Goal: Answer question/provide support

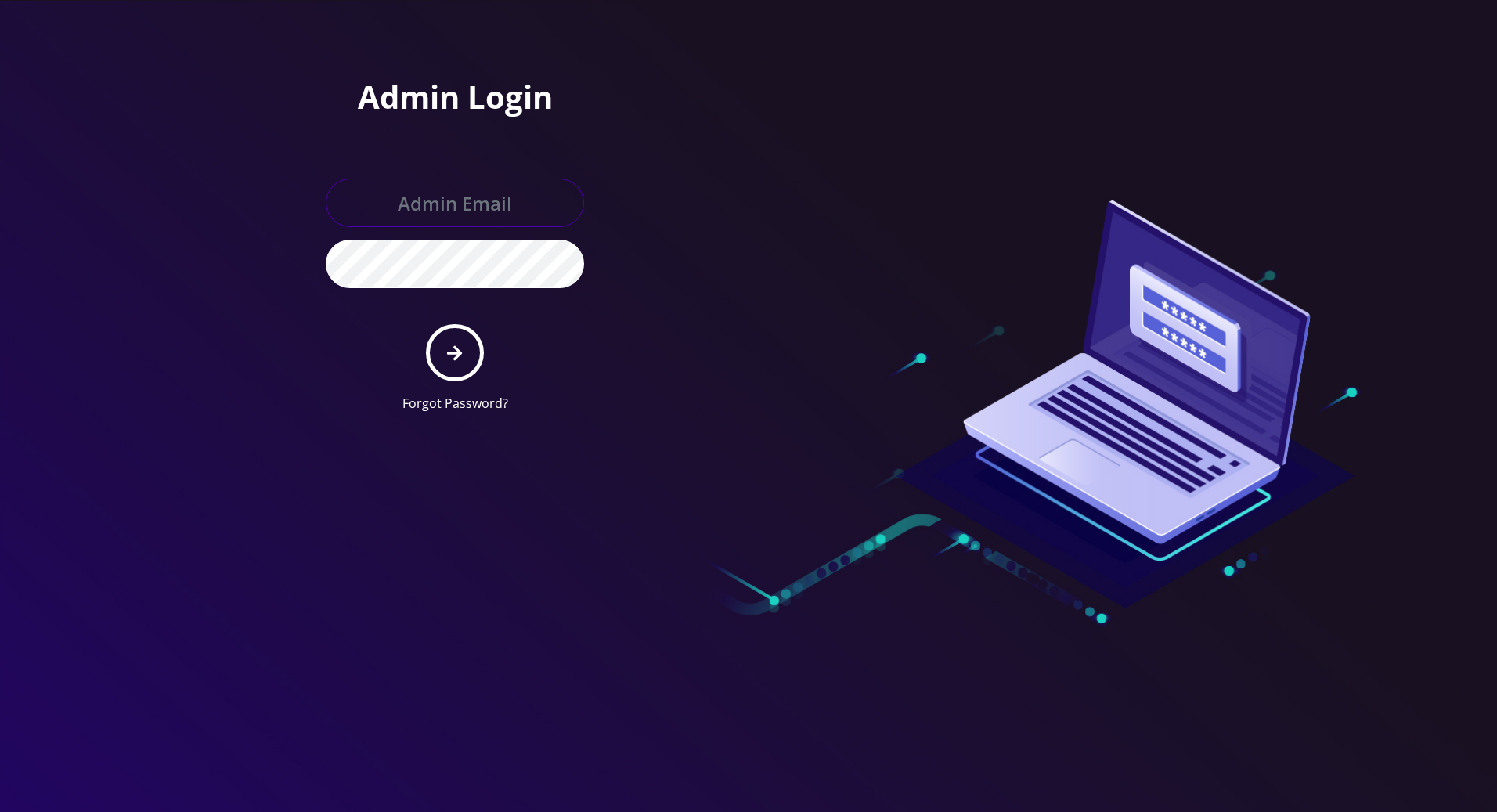
type input "[PERSON_NAME][EMAIL_ADDRESS][DOMAIN_NAME]"
click at [445, 350] on button "submit" at bounding box center [454, 352] width 57 height 57
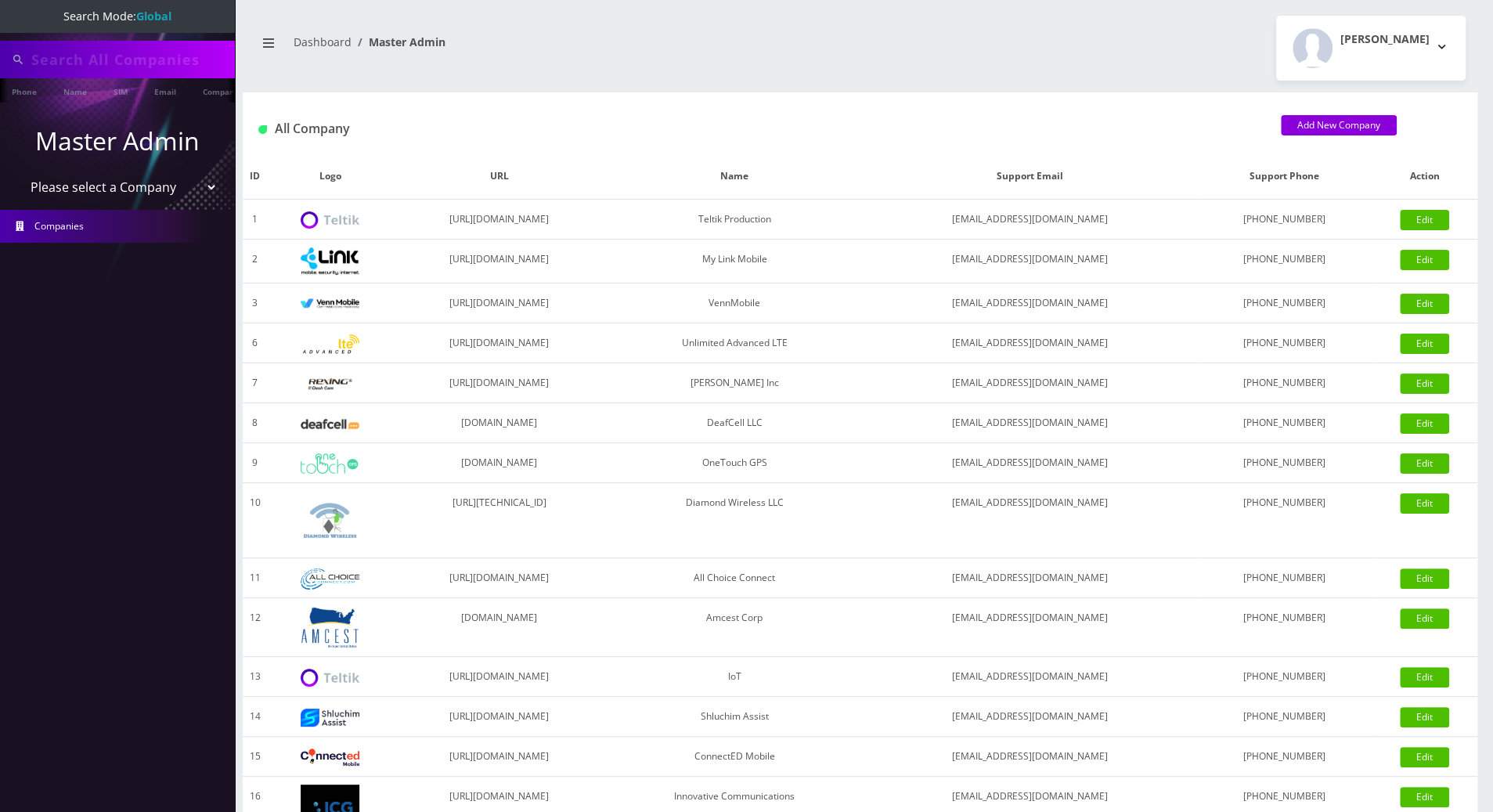
click at [172, 59] on input "text" at bounding box center [131, 59] width 200 height 30
paste input "6892957947"
drag, startPoint x: 209, startPoint y: 59, endPoint x: -2, endPoint y: 62, distance: 211.0
click at [0, 62] on html "Search Mode: Global 92921481756892957947 Phone Name SIM Email Company Customer …" at bounding box center [746, 537] width 1493 height 1075
paste input "text"
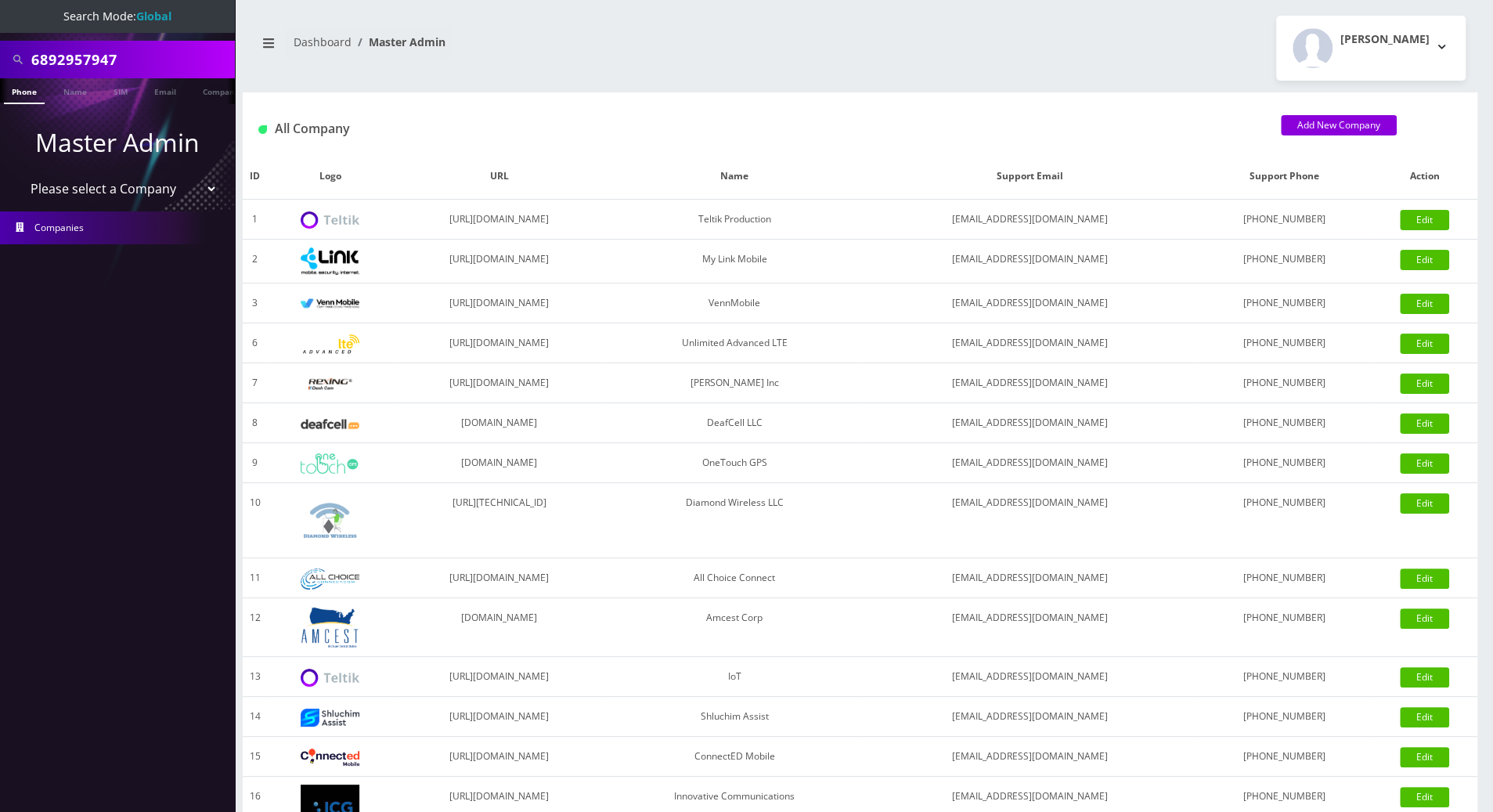
type input "6892957947"
click at [15, 96] on li at bounding box center [7, 94] width 16 height 39
click at [15, 94] on li at bounding box center [7, 94] width 16 height 39
click at [31, 84] on link "Phone" at bounding box center [24, 91] width 40 height 26
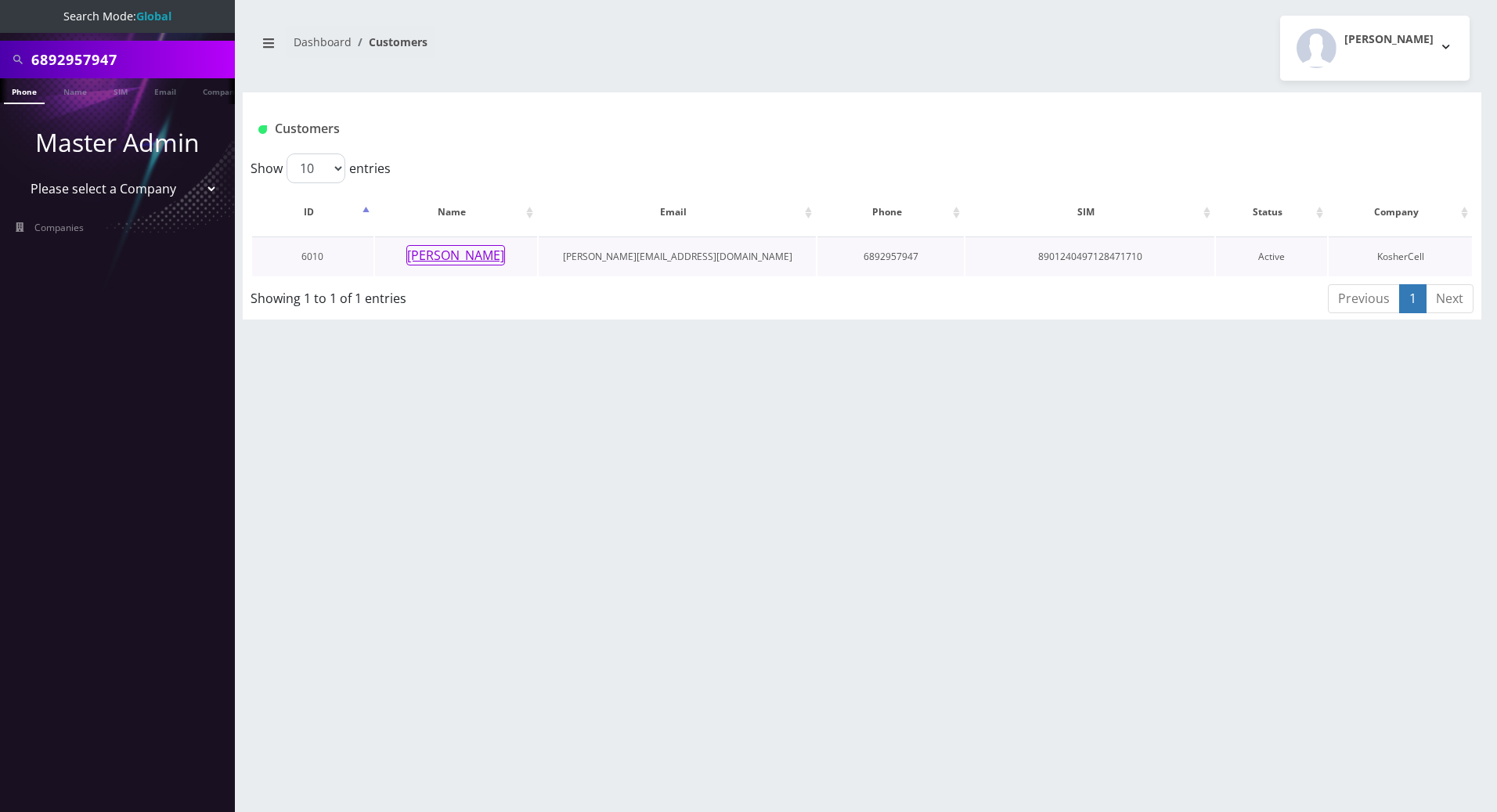
click at [440, 258] on button "Eli Samuel" at bounding box center [455, 255] width 98 height 21
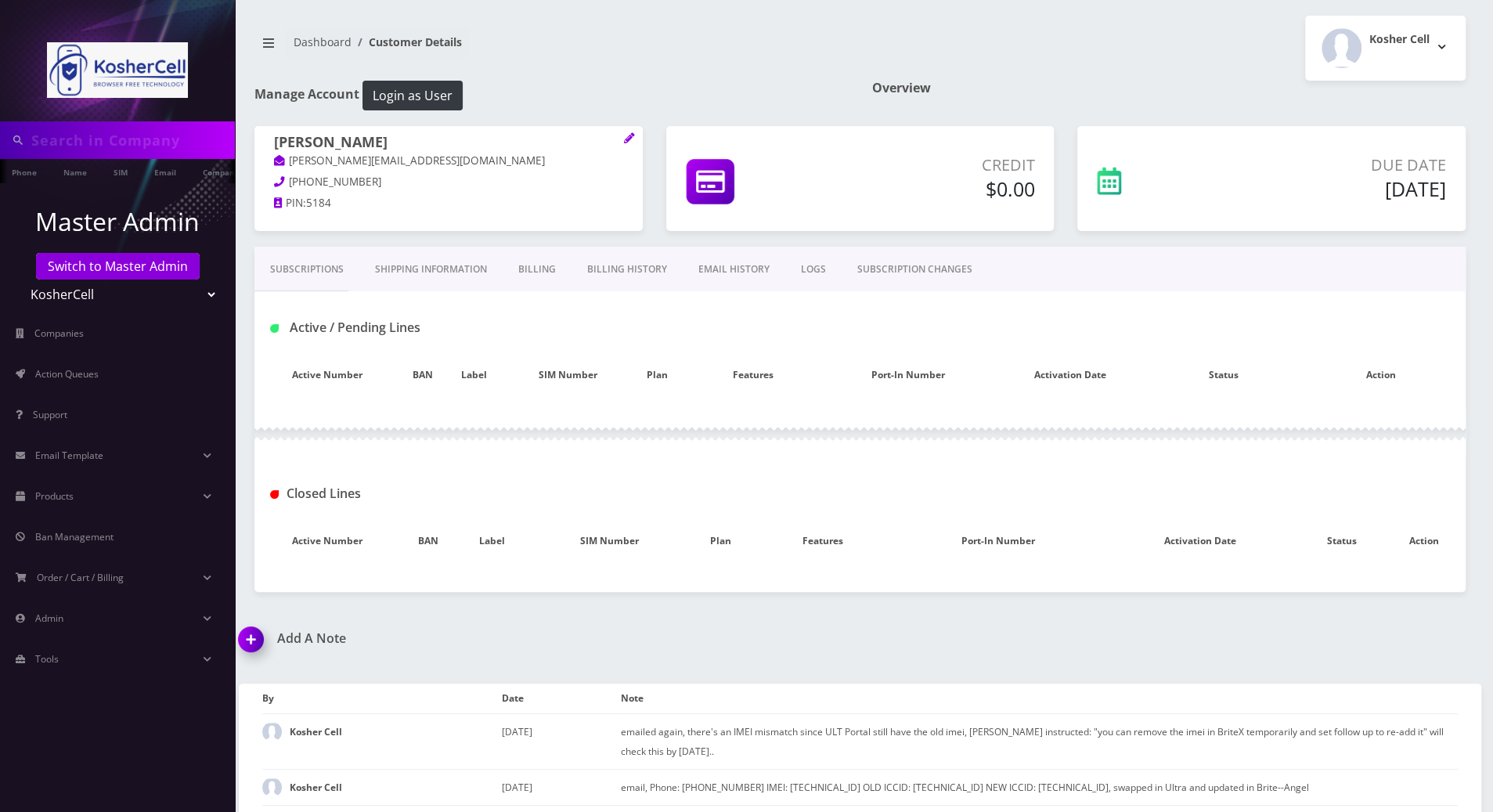
type input "6892957947"
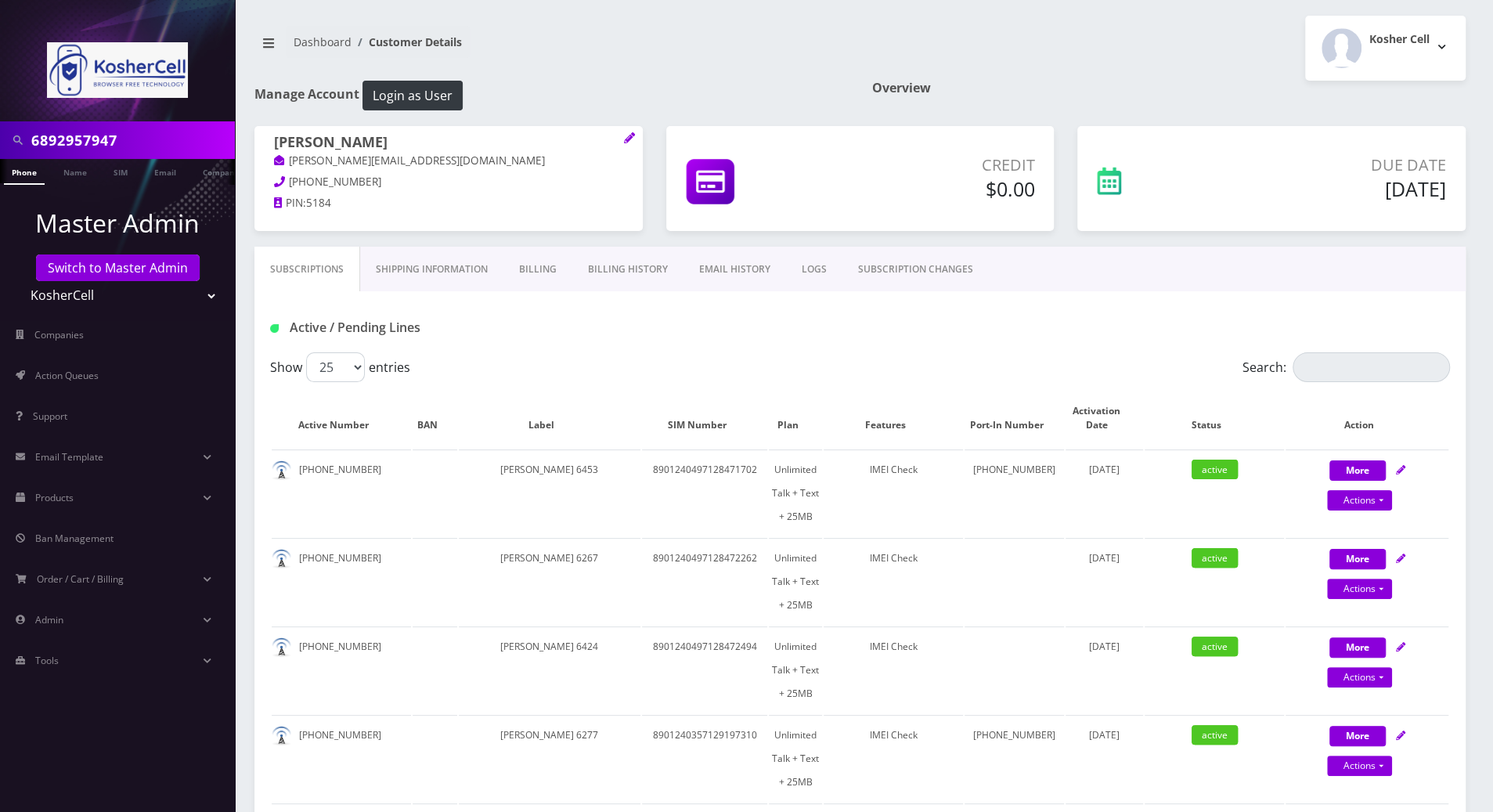
click at [447, 274] on link "Shipping Information" at bounding box center [431, 268] width 143 height 45
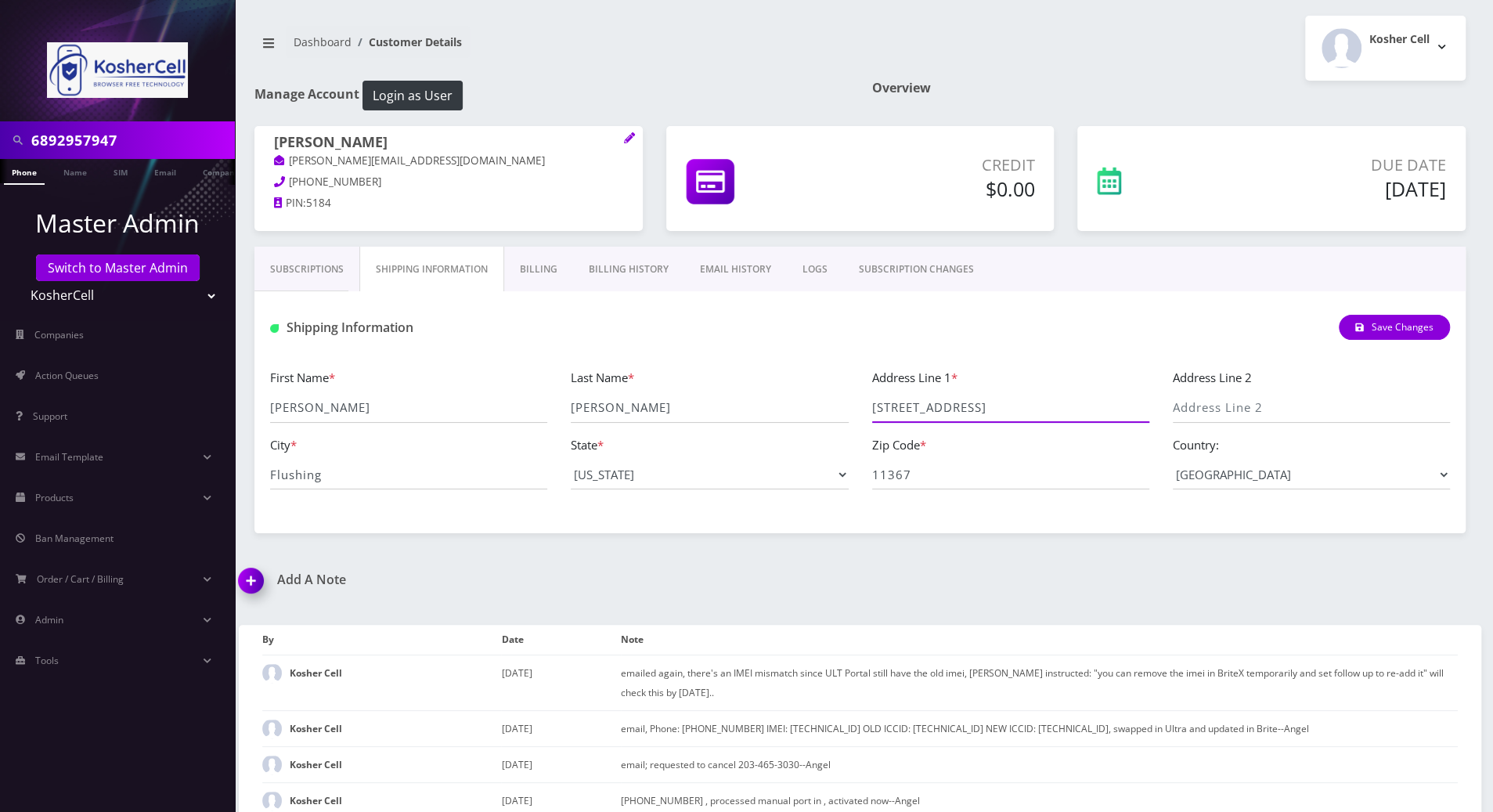
drag, startPoint x: 997, startPoint y: 411, endPoint x: 858, endPoint y: 411, distance: 139.0
click at [858, 411] on div "First Name * [PERSON_NAME] Last Name * [PERSON_NAME] Address Line 1 * [STREET_A…" at bounding box center [860, 434] width 1203 height 134
click at [301, 269] on link "Subscriptions" at bounding box center [307, 268] width 105 height 45
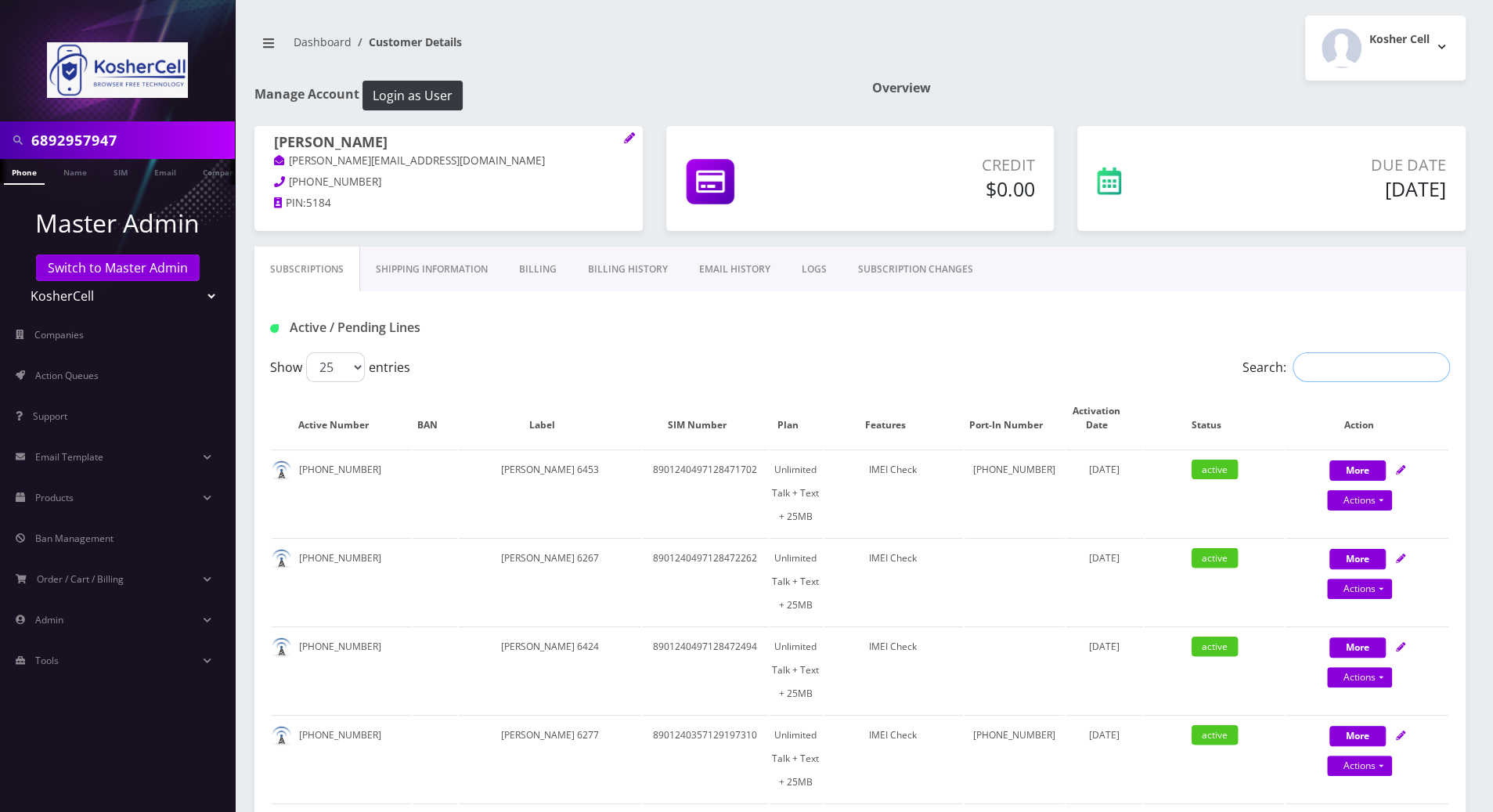
click at [1374, 365] on input "Search:" at bounding box center [1371, 367] width 157 height 30
paste input "6892957947"
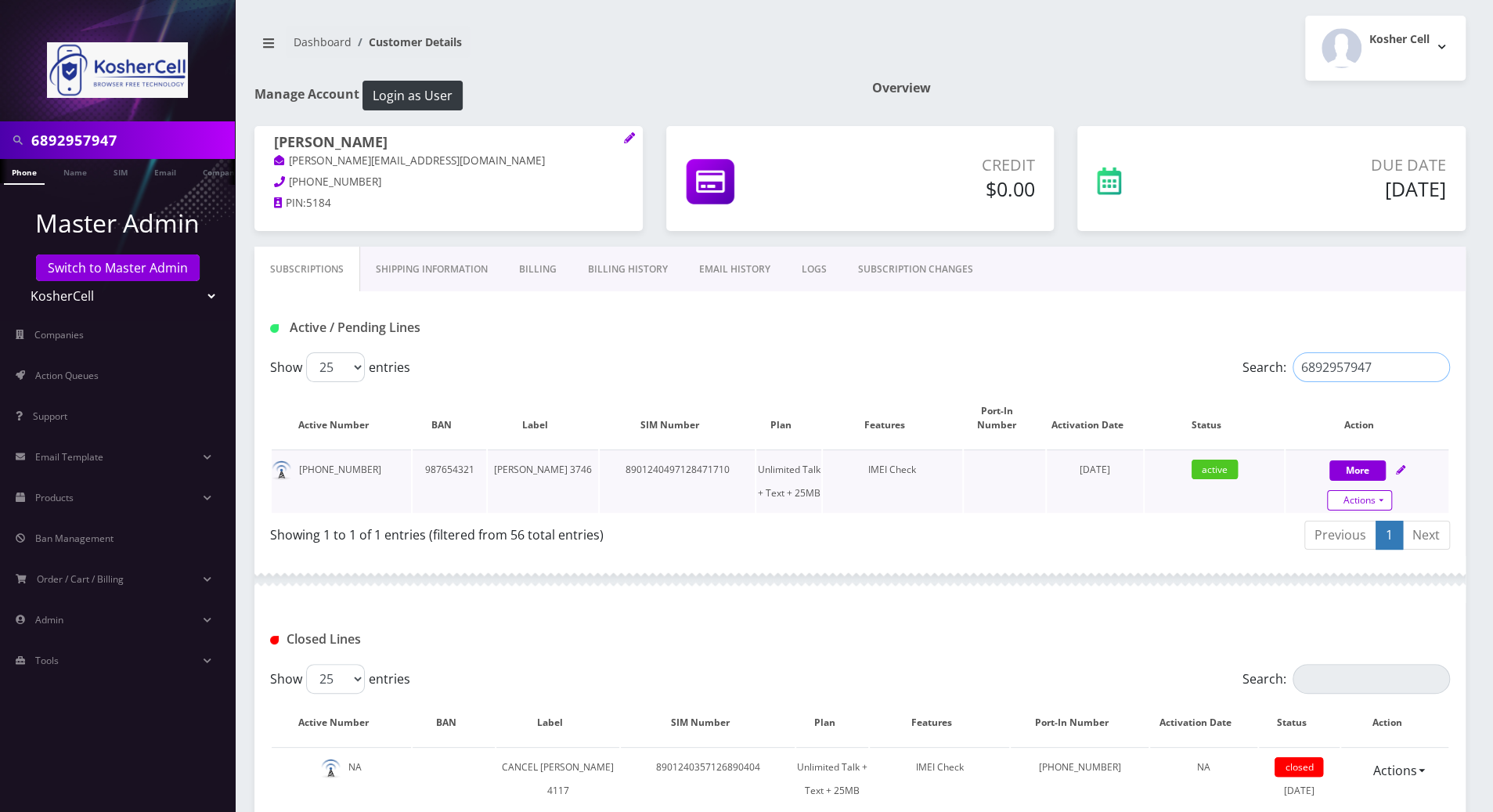
type input "6892957947"
click at [1377, 499] on link "Actions" at bounding box center [1359, 500] width 65 height 21
select select "244"
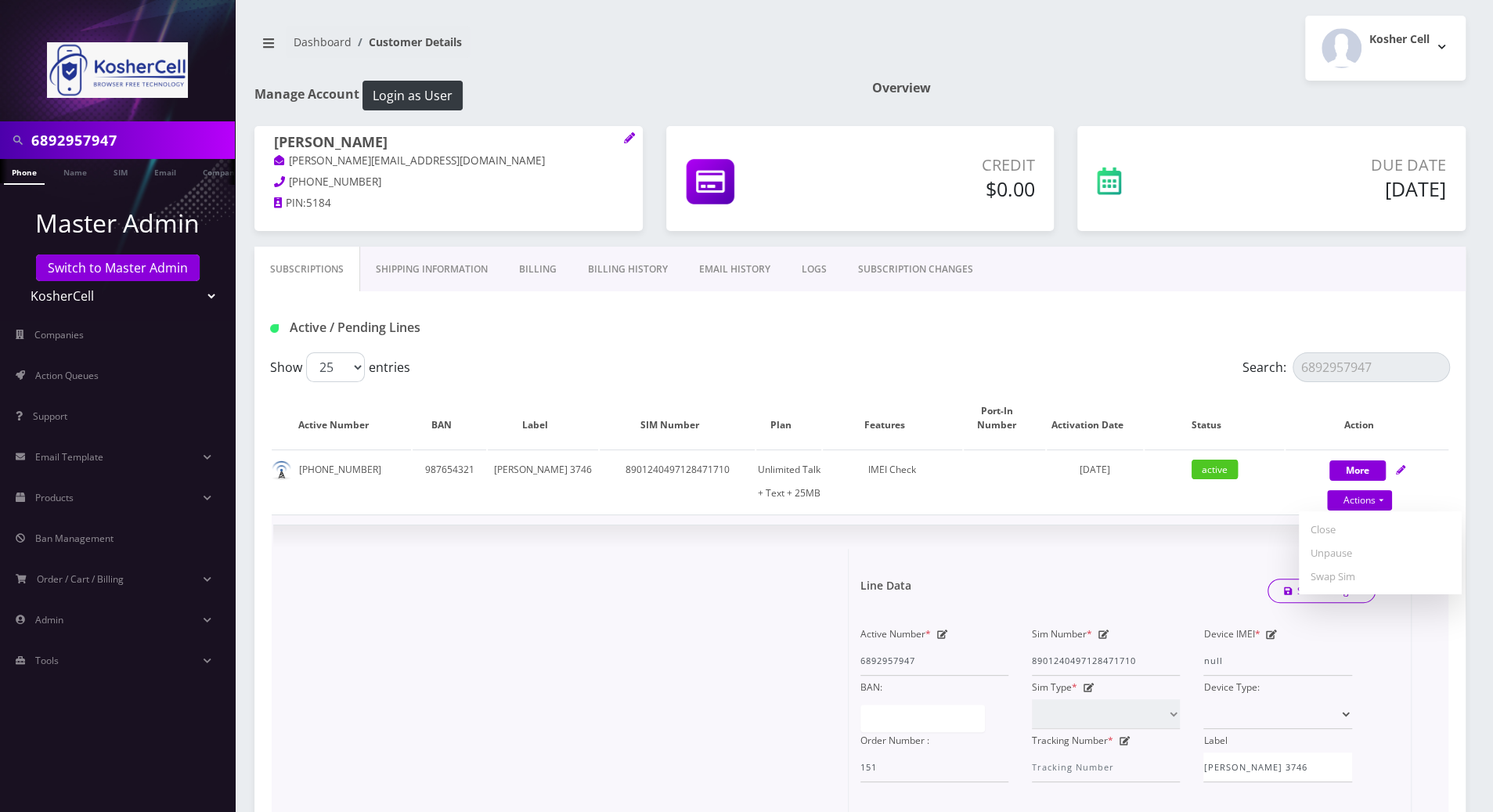
click at [568, 619] on div at bounding box center [567, 814] width 563 height 530
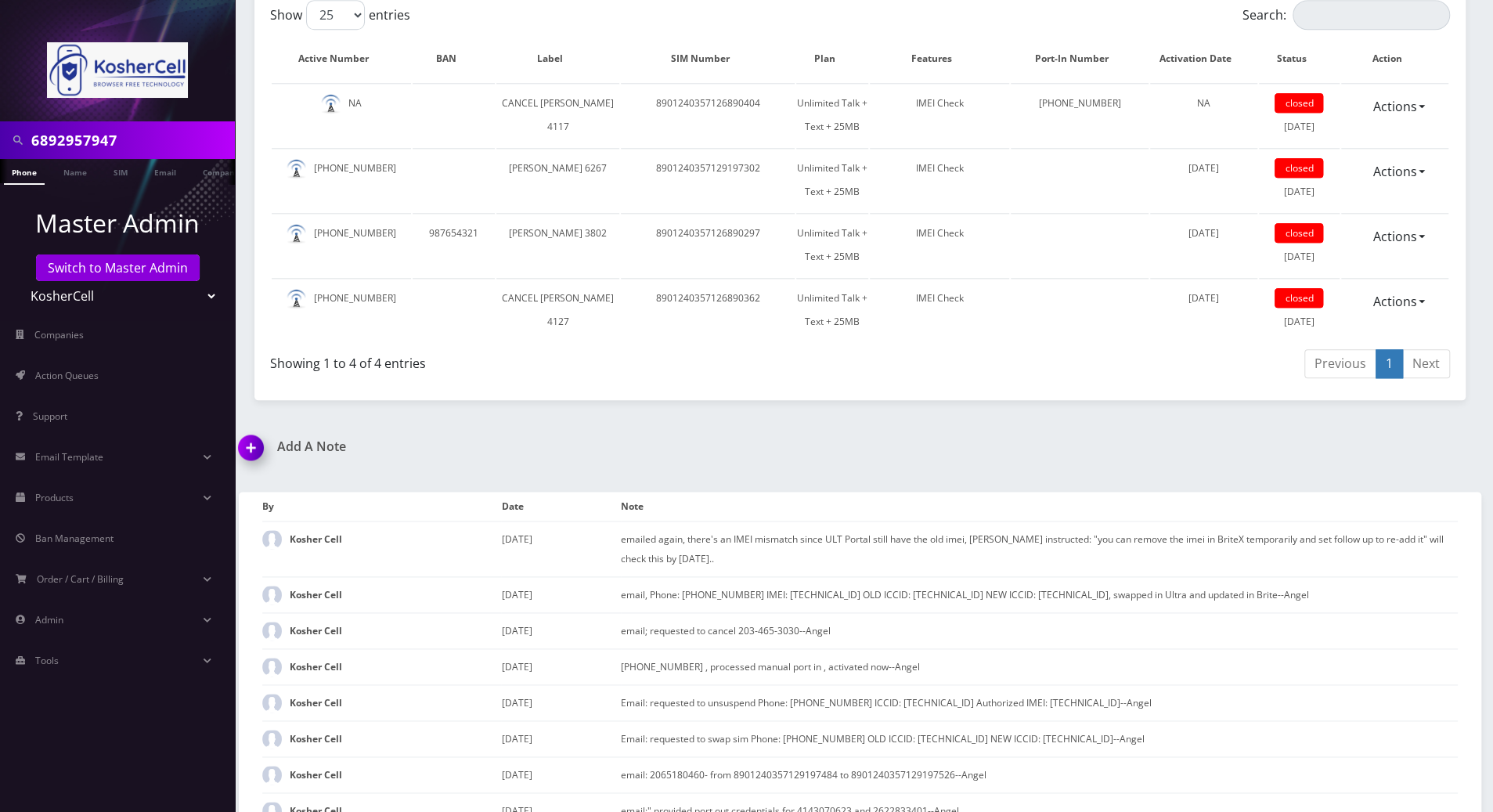
scroll to position [1565, 0]
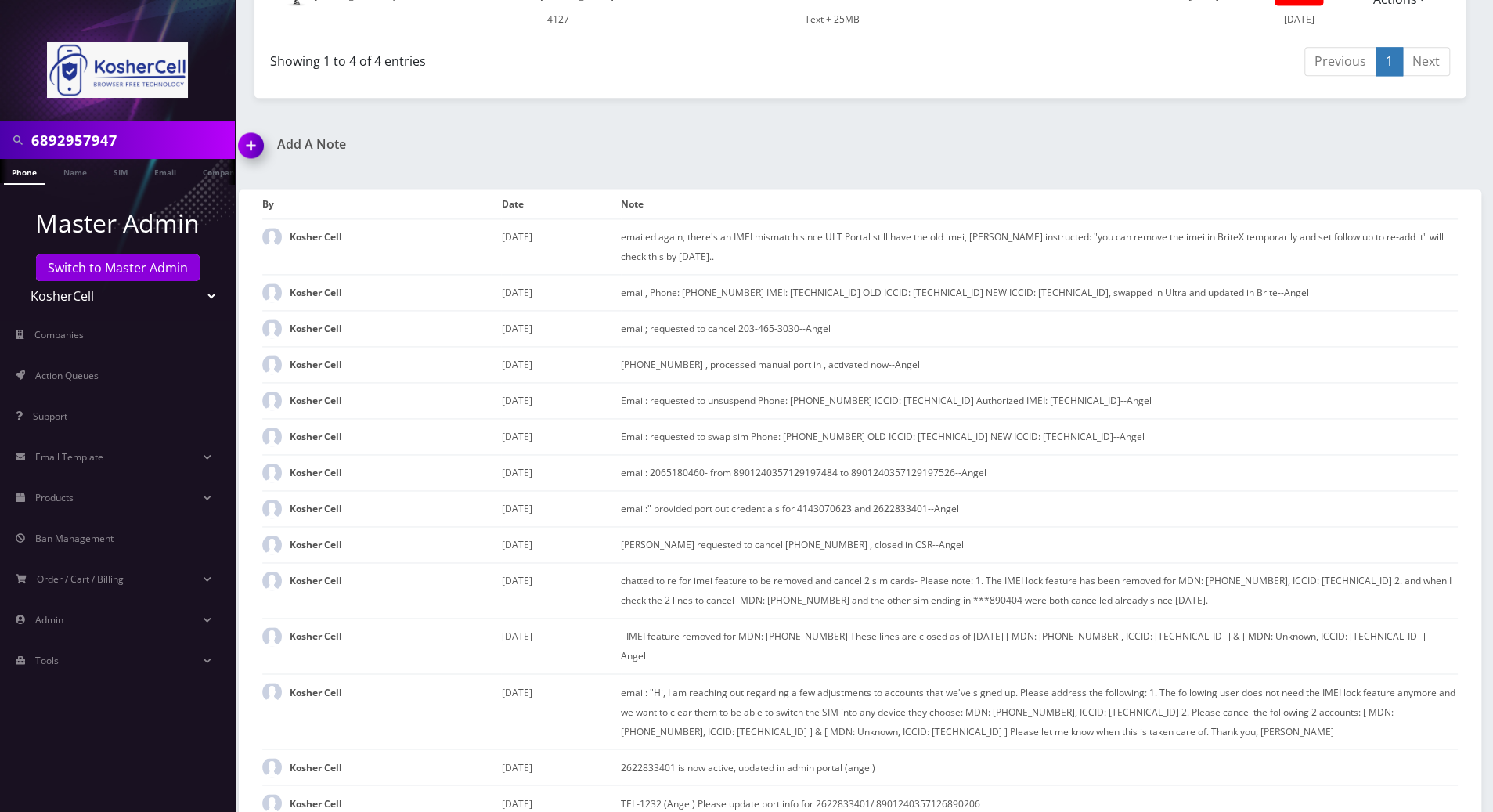
click at [250, 139] on img at bounding box center [254, 150] width 46 height 46
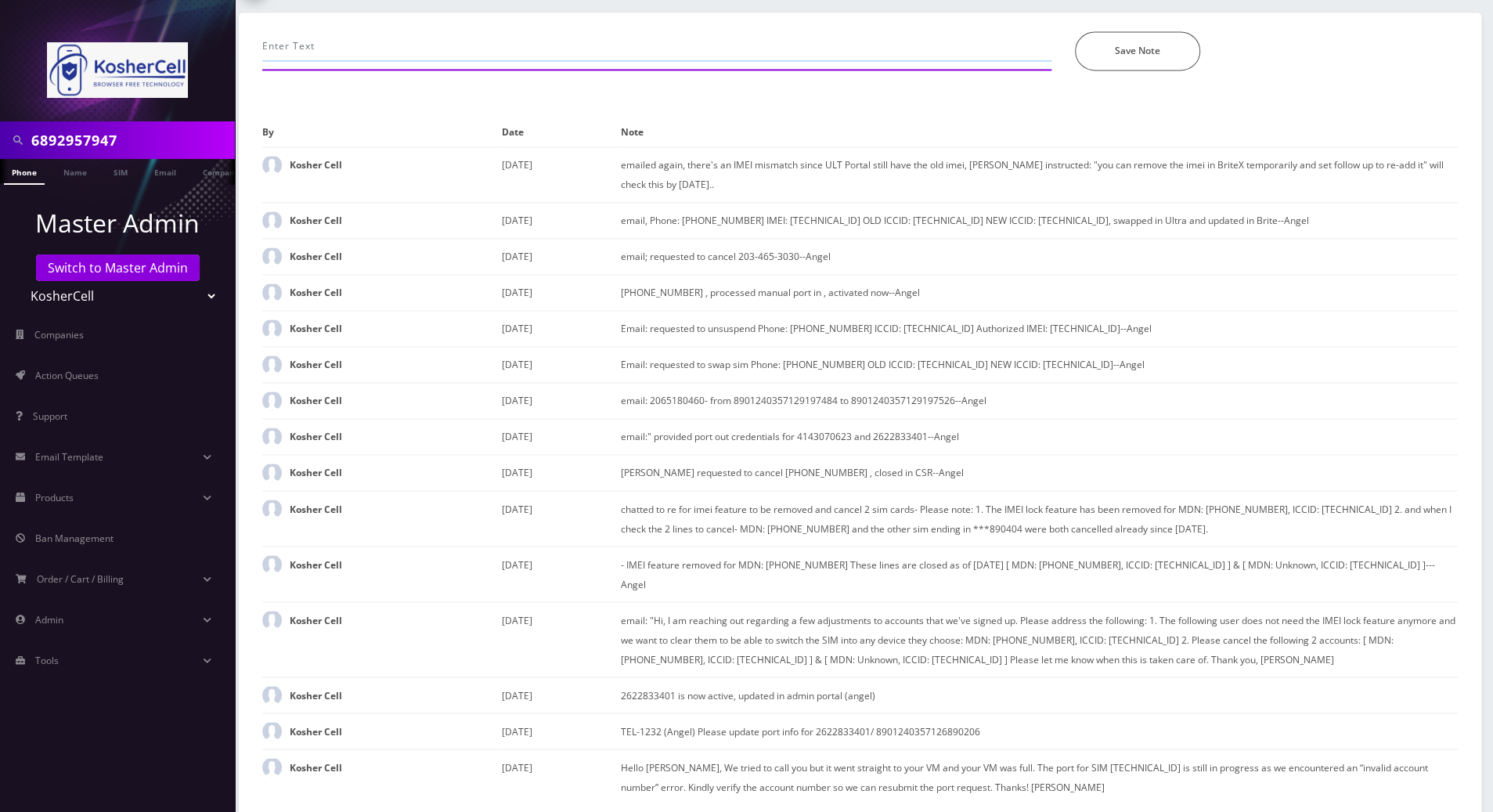
click at [493, 36] on input "text" at bounding box center [656, 46] width 789 height 30
paste input "TEL-1446 Update IMEI to [TECHNICAL_ID]"
type input "still not updated-- submitted a ticket to Ultra: TEL-1446 Update IMEI to [TECHN…"
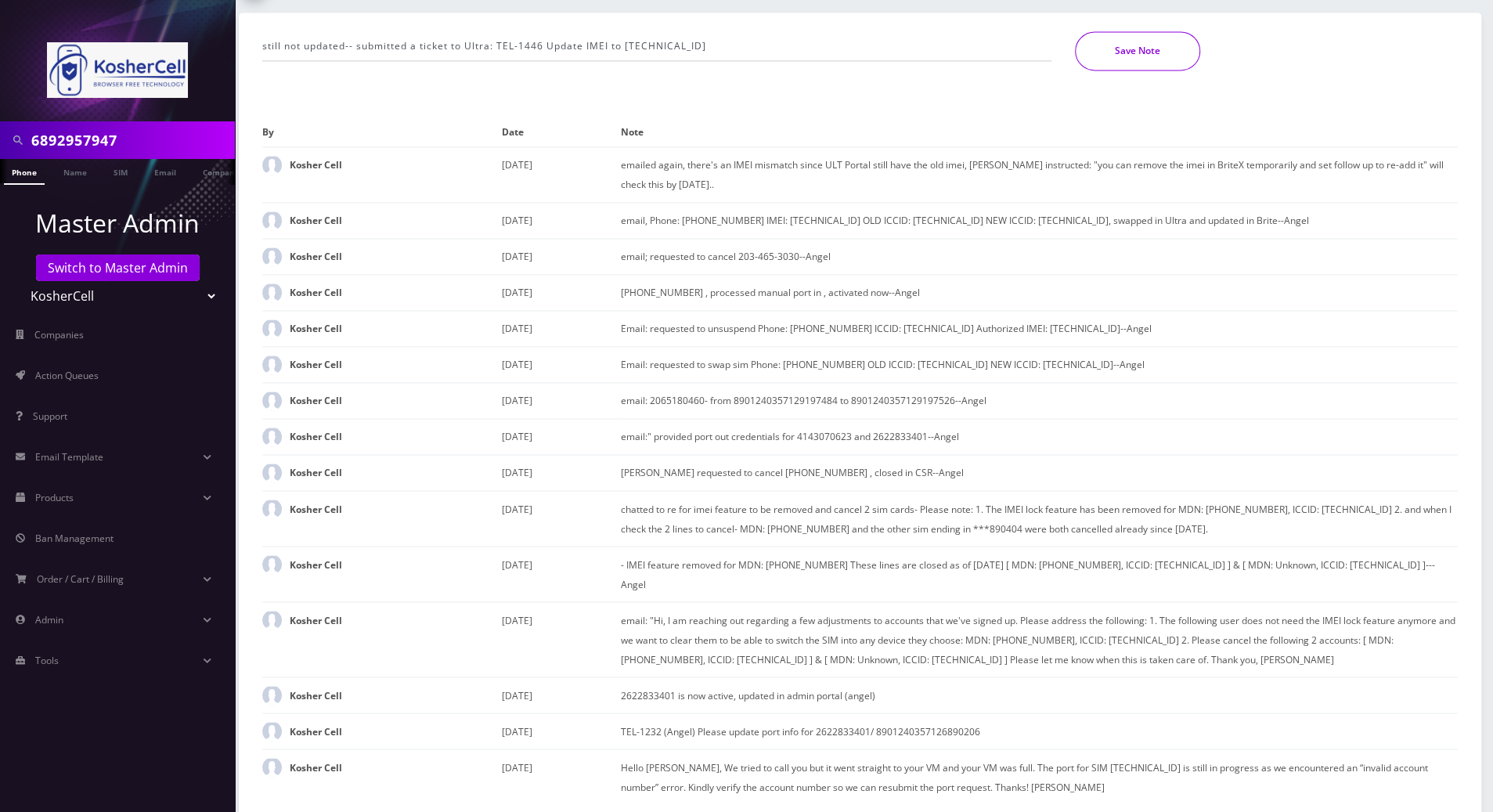
click at [1151, 53] on button "Save Note" at bounding box center [1138, 50] width 126 height 39
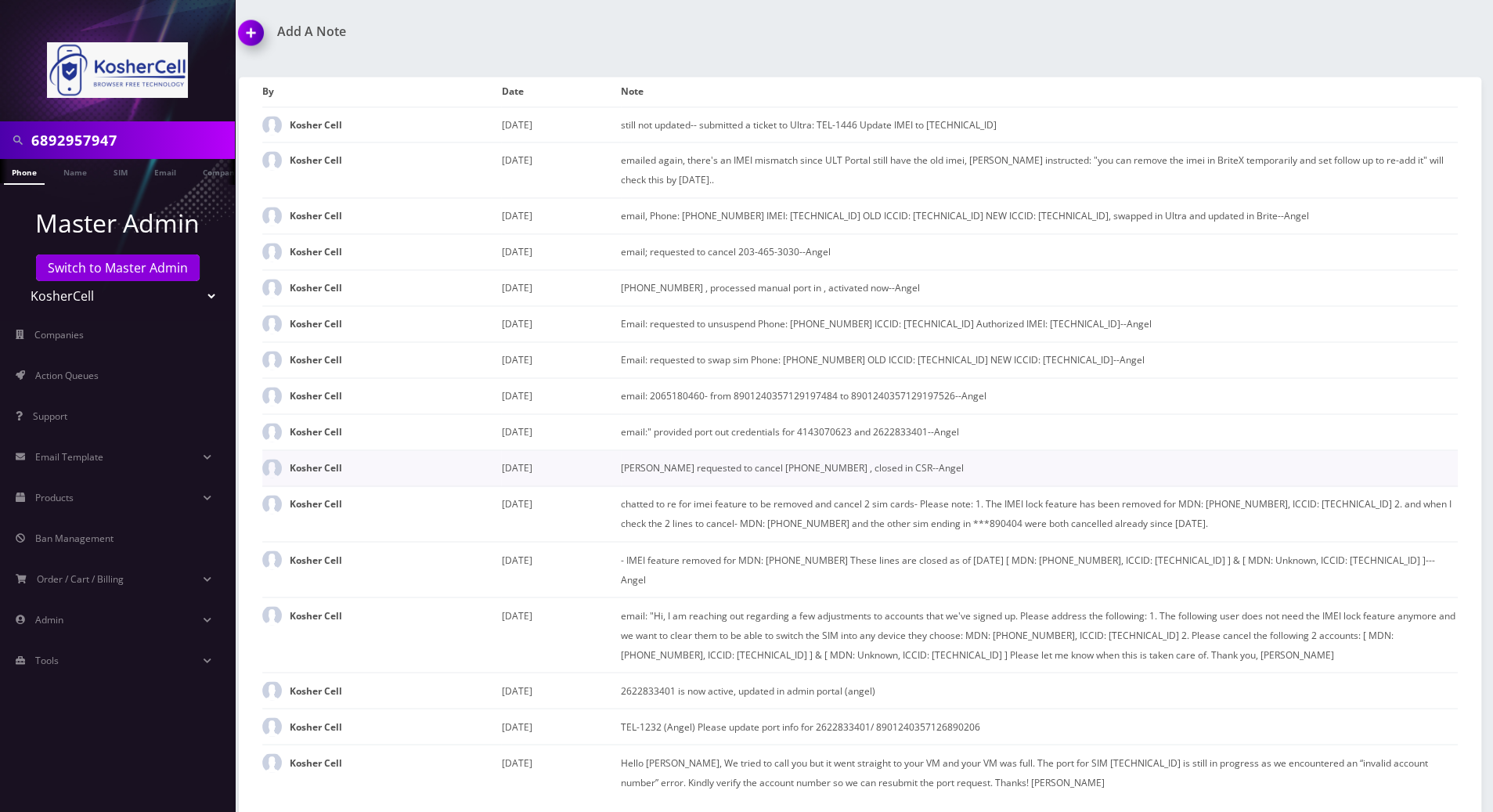
scroll to position [1673, 0]
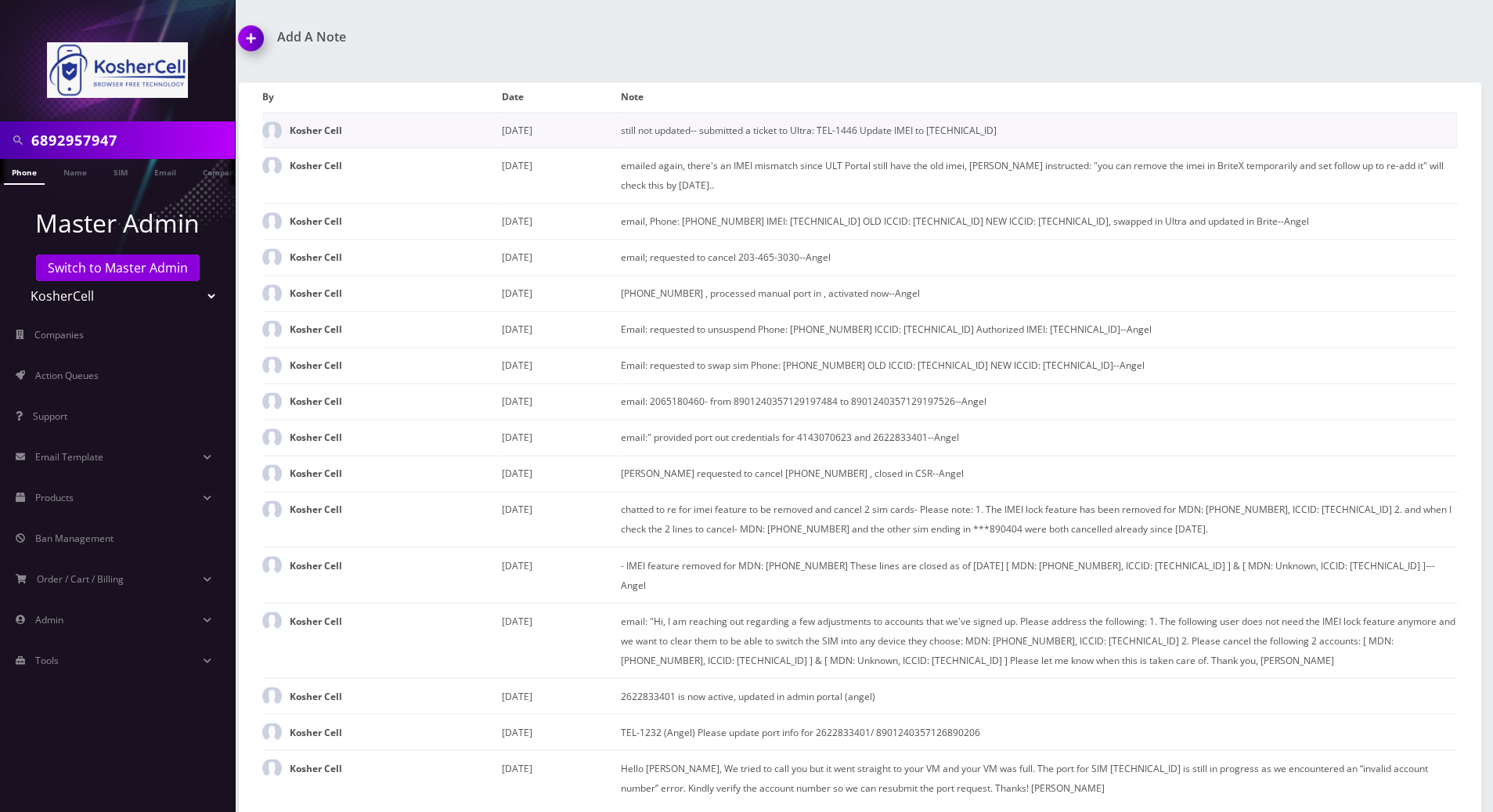
drag, startPoint x: 1023, startPoint y: 126, endPoint x: 613, endPoint y: 135, distance: 410.1
click at [613, 135] on tr "Kosher Cell [DATE] still not updated-- submitted a ticket to Ultra: TEL-1446 Up…" at bounding box center [859, 130] width 1196 height 36
copy tr "still not updated-- submitted a ticket to Ultra: TEL-1446 Update IMEI to [TECHN…"
click at [1072, 45] on div "Add A Note still not updated-- submitted a ticket to Ultra: TEL-1446 Update IME…" at bounding box center [860, 424] width 1266 height 788
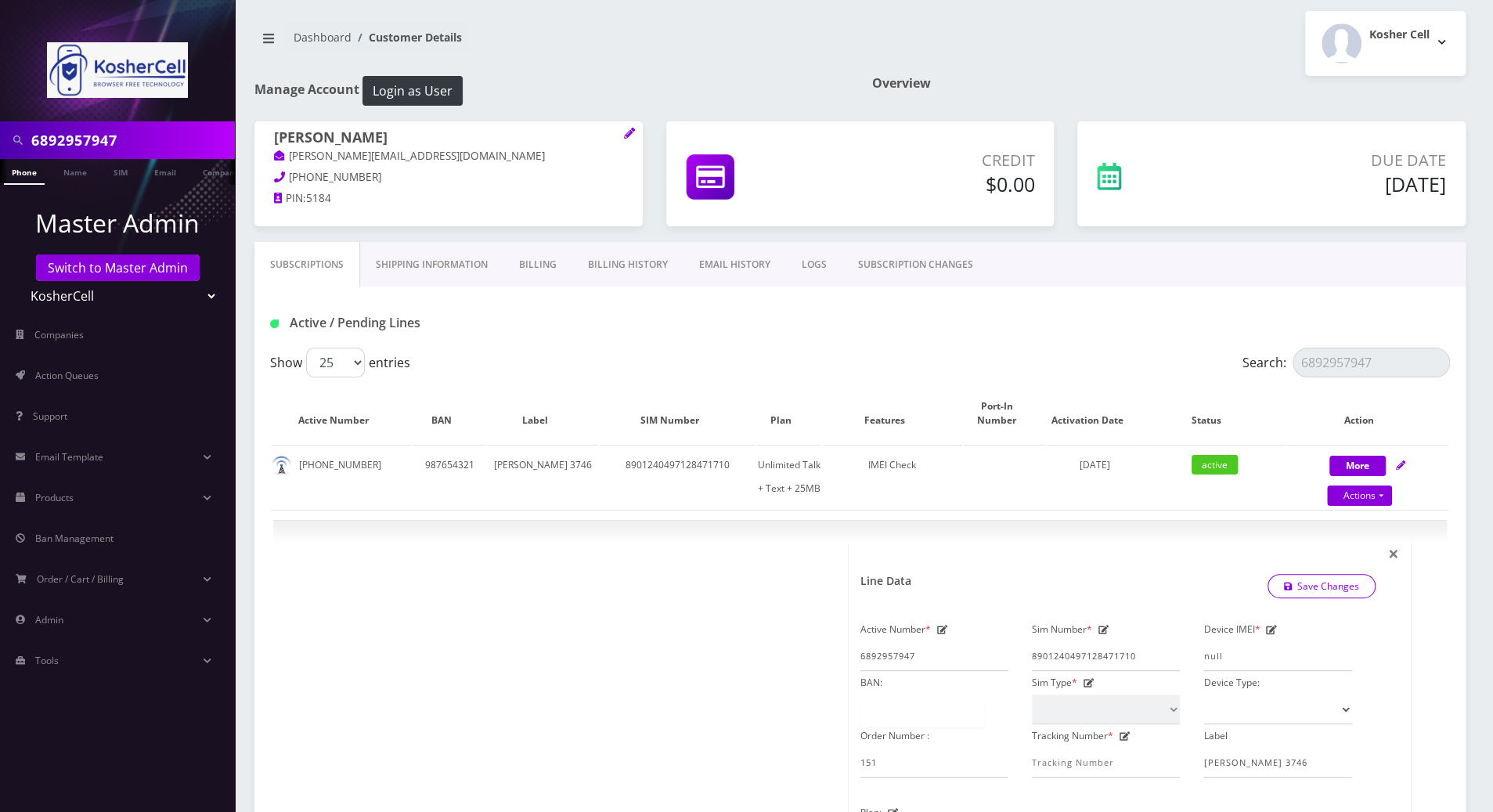
scroll to position [0, 0]
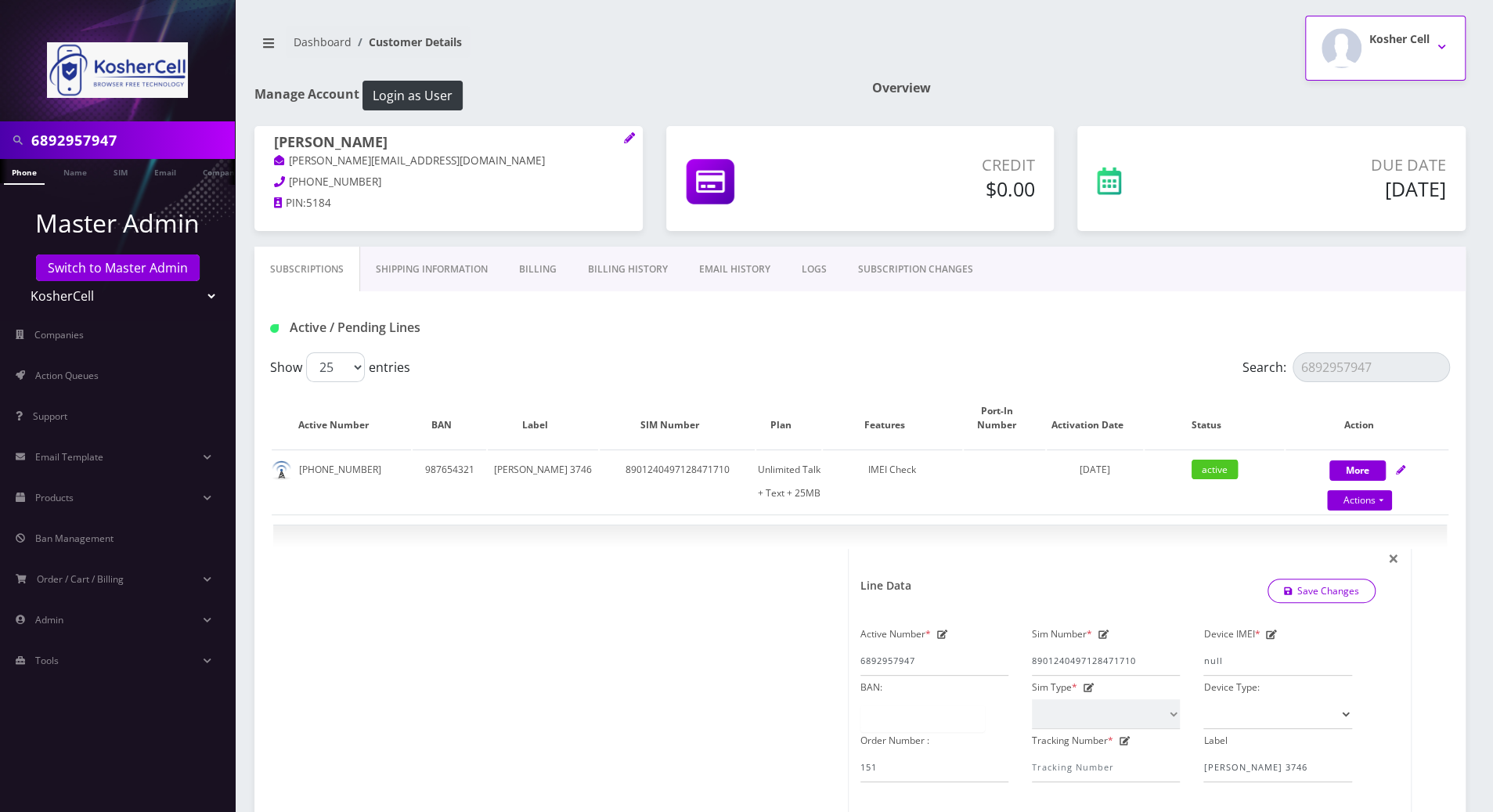
click at [1441, 42] on button "Kosher Cell" at bounding box center [1386, 48] width 160 height 65
click at [1343, 100] on link "Logout" at bounding box center [1386, 99] width 160 height 22
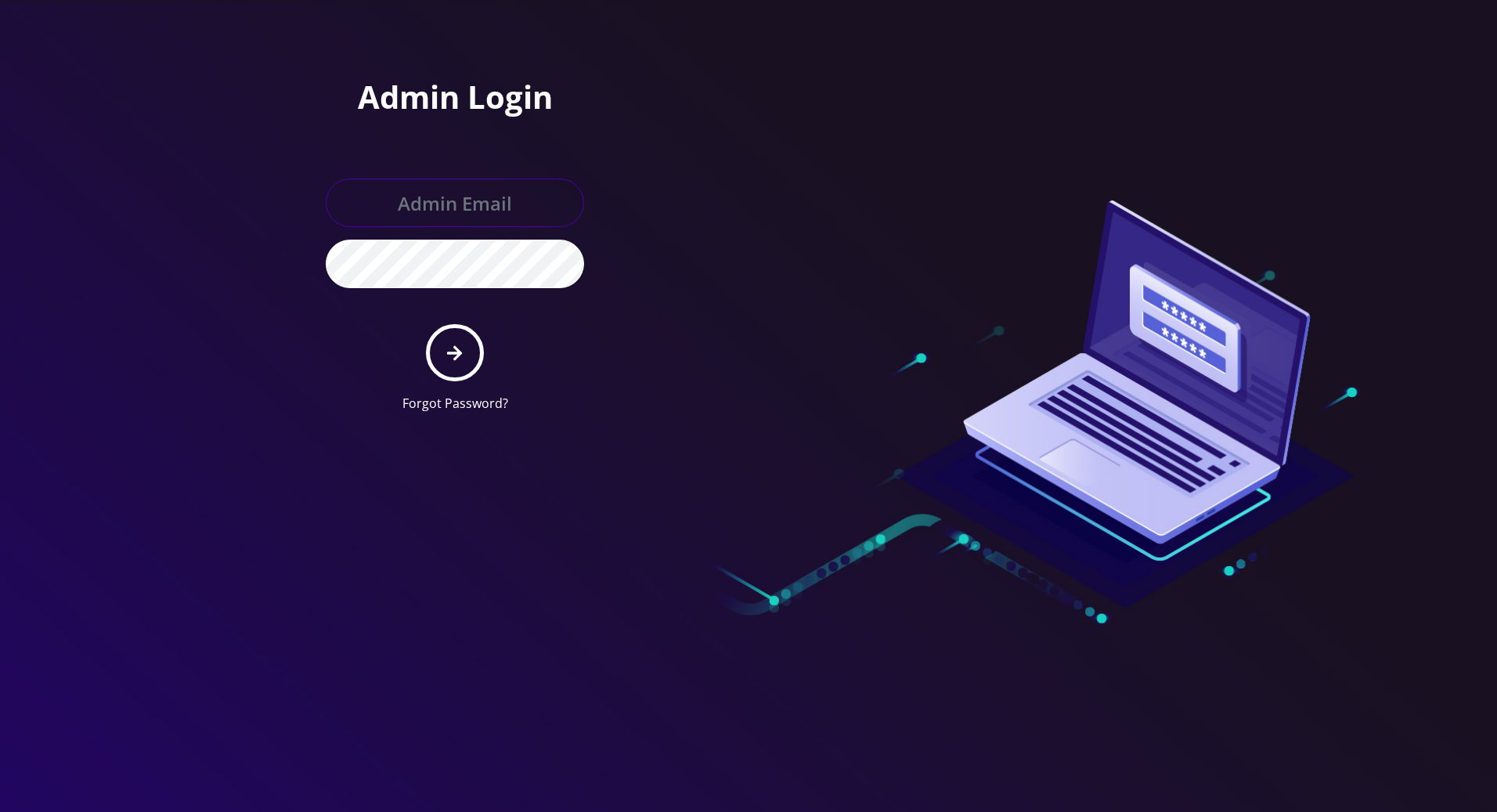
type input "tracy@teltik.com"
click at [36, 480] on div at bounding box center [748, 406] width 1497 height 812
